Goal: Find specific page/section: Find specific page/section

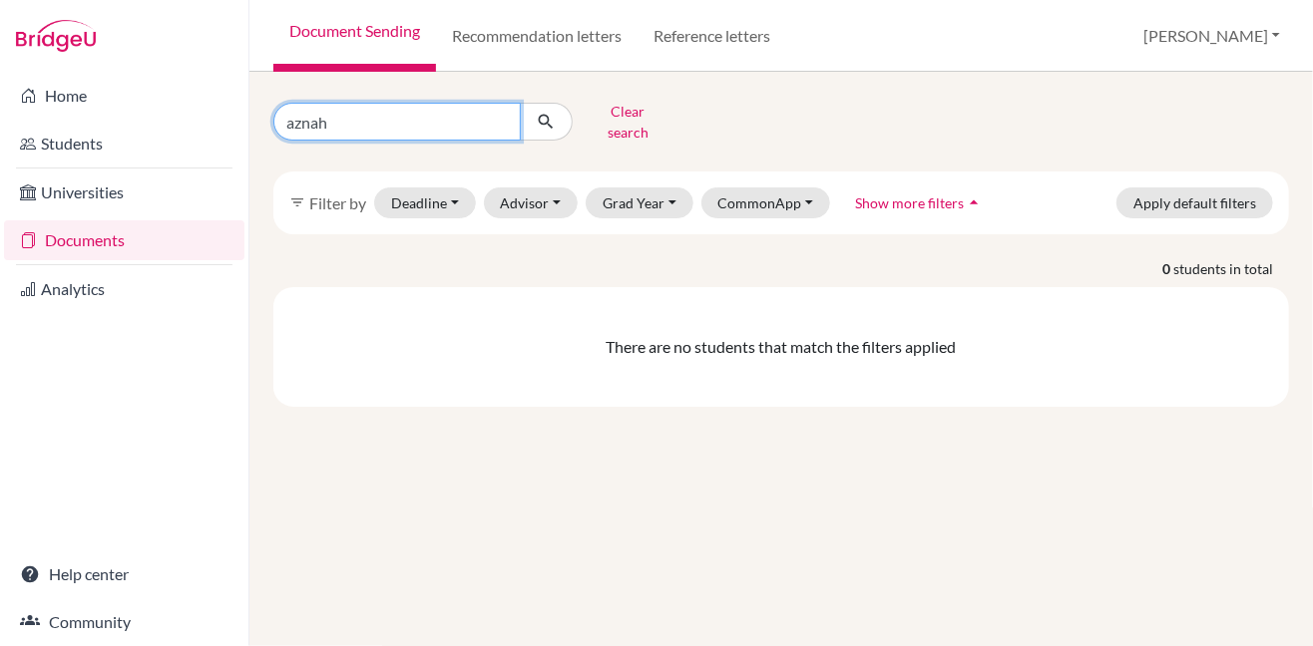
click at [501, 111] on input "aznah" at bounding box center [396, 122] width 247 height 38
type input "zynah"
click at [541, 116] on icon "submit" at bounding box center [546, 122] width 20 height 20
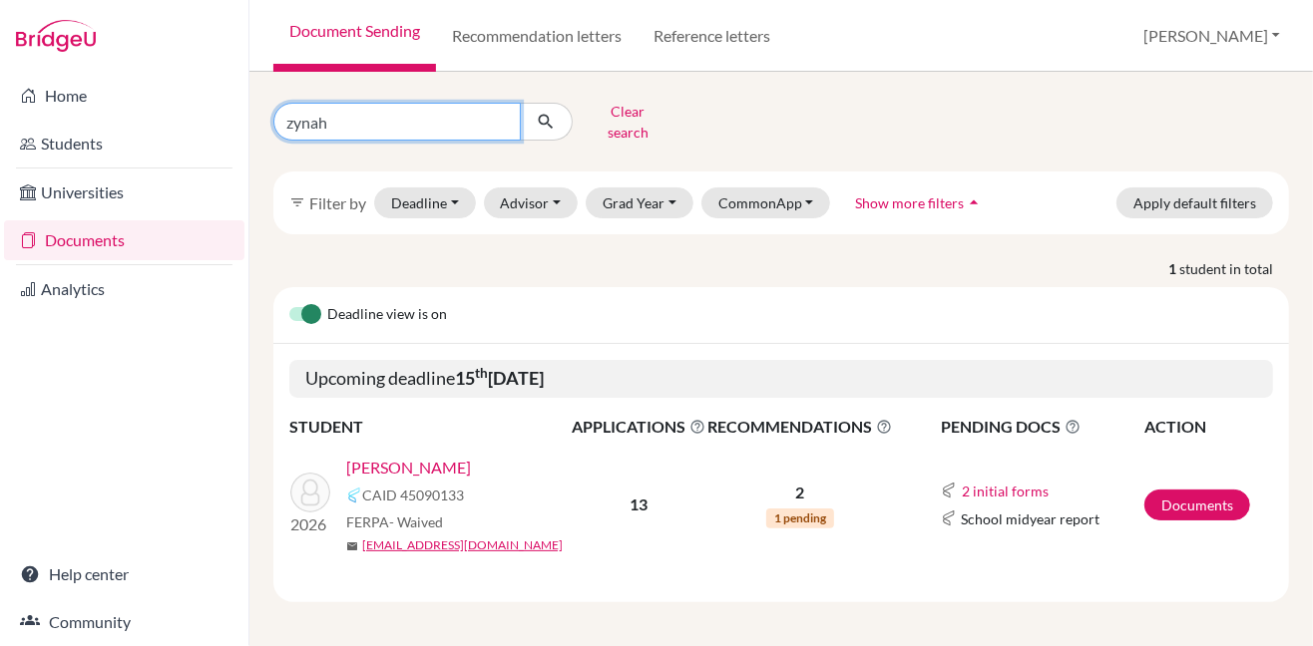
click at [500, 115] on input "zynah" at bounding box center [396, 122] width 247 height 38
type input "ghanem"
click at [543, 117] on icon "submit" at bounding box center [546, 122] width 20 height 20
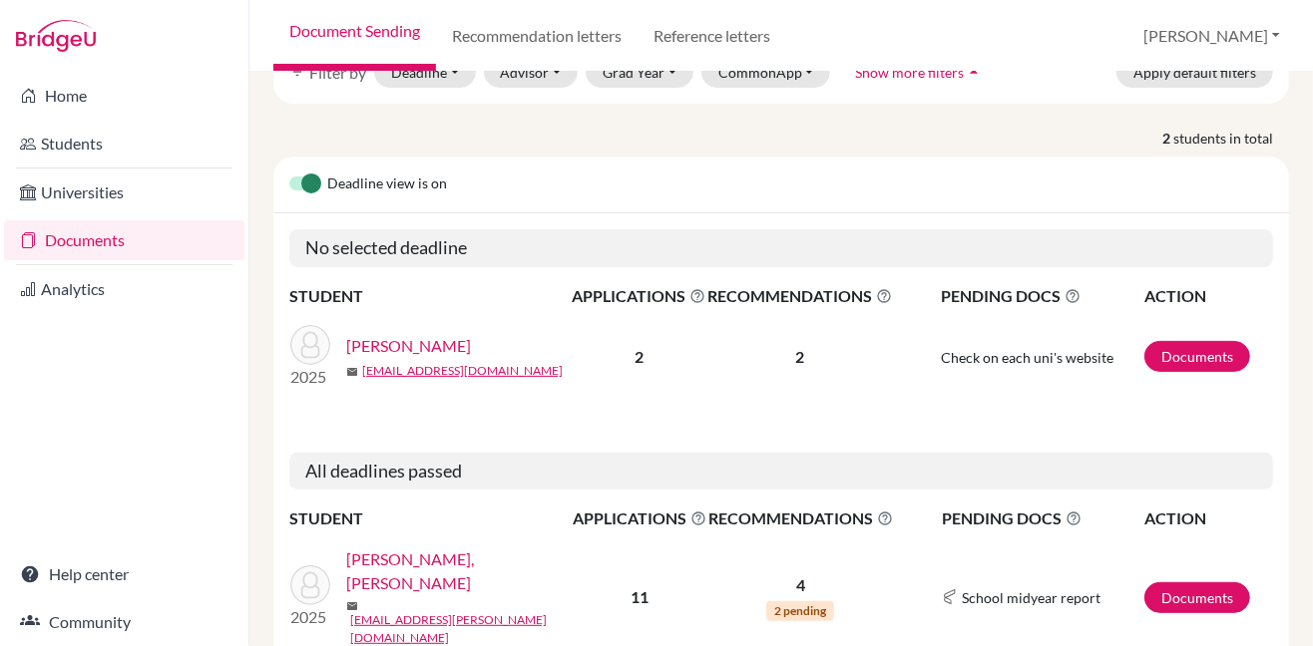
scroll to position [177, 0]
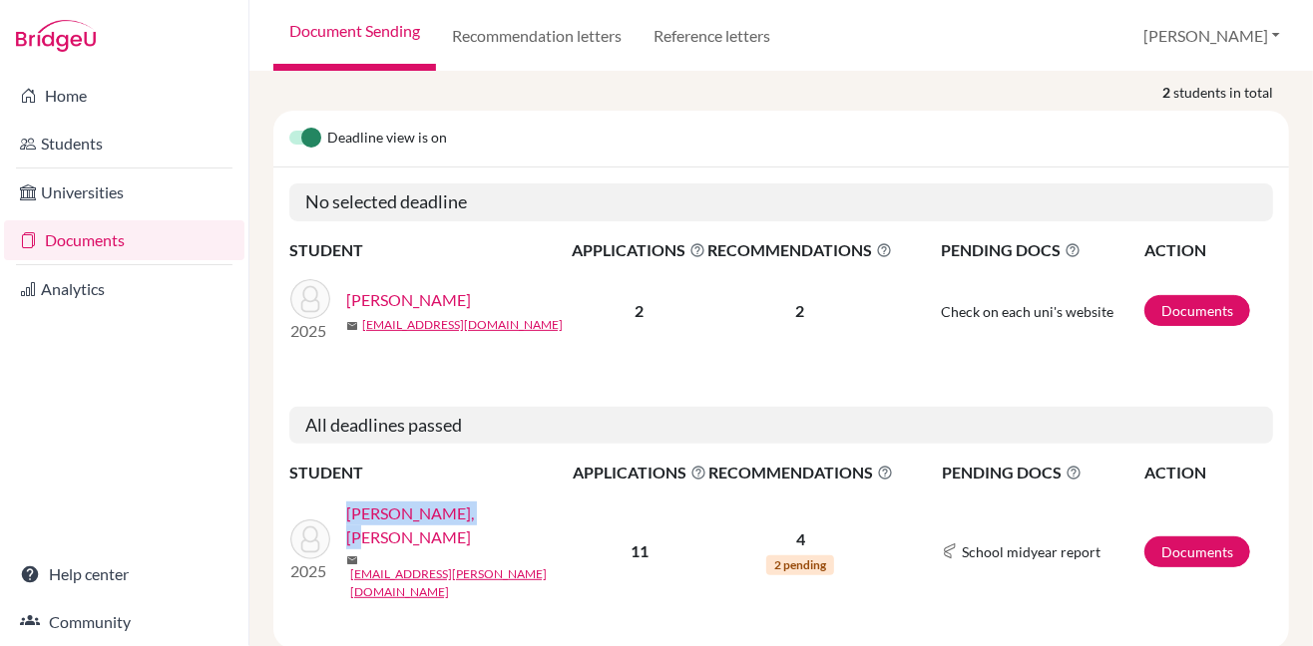
drag, startPoint x: 497, startPoint y: 504, endPoint x: 401, endPoint y: 494, distance: 96.3
click at [401, 502] on div "2025 [PERSON_NAME], [PERSON_NAME] mail [PERSON_NAME][EMAIL_ADDRESS][PERSON_NAME…" at bounding box center [430, 552] width 310 height 100
click at [499, 502] on div "2025 [PERSON_NAME], [PERSON_NAME] mail [PERSON_NAME][EMAIL_ADDRESS][PERSON_NAME…" at bounding box center [430, 552] width 310 height 100
